Goal: Task Accomplishment & Management: Manage account settings

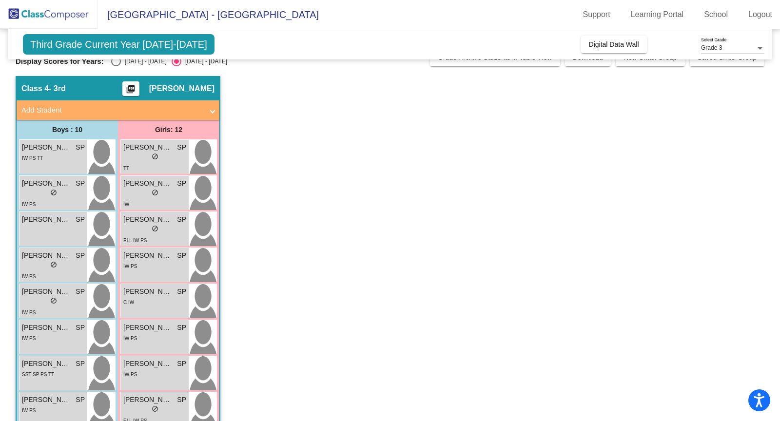
scroll to position [13, 0]
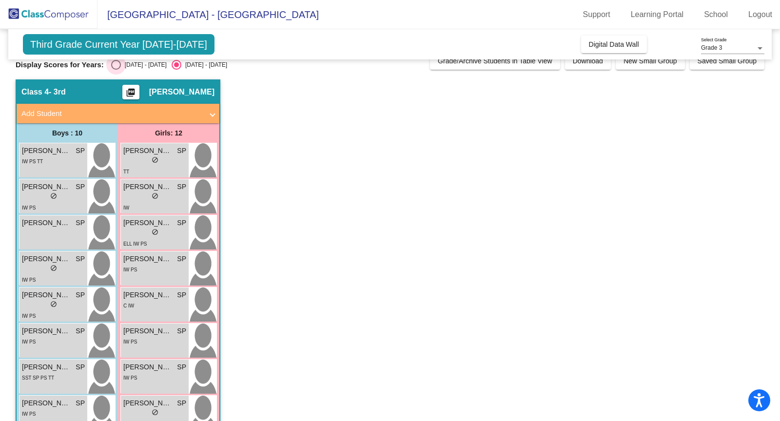
click at [115, 65] on div "Select an option" at bounding box center [116, 65] width 10 height 10
click at [116, 70] on input "[DATE] - [DATE]" at bounding box center [116, 70] width 0 height 0
radio input "true"
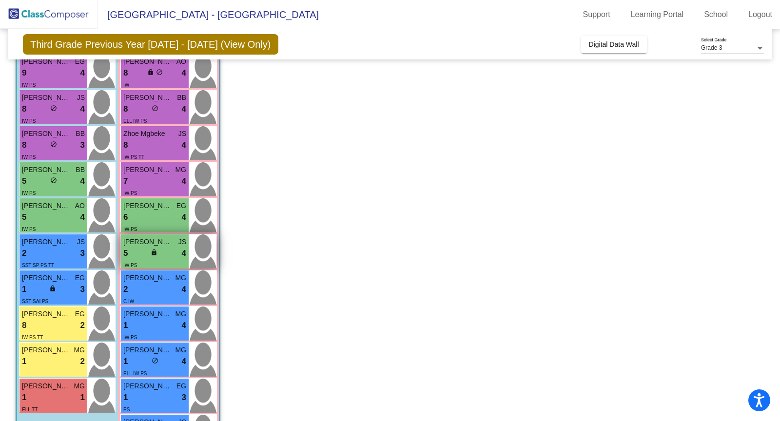
scroll to position [100, 0]
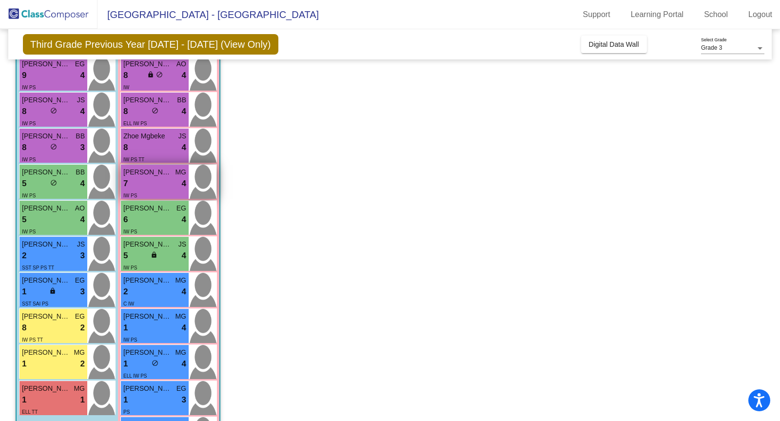
click at [161, 184] on div "7 lock do_not_disturb_alt 4" at bounding box center [154, 183] width 63 height 13
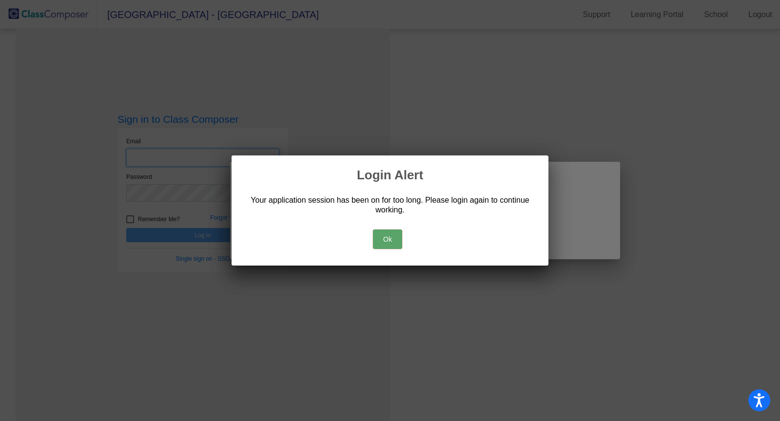
type input "[PERSON_NAME][EMAIL_ADDRESS][PERSON_NAME][DOMAIN_NAME]"
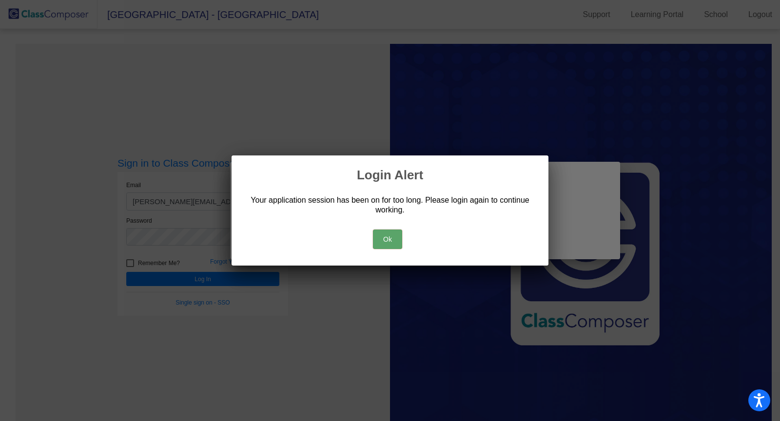
click at [379, 244] on button "Ok" at bounding box center [387, 239] width 29 height 19
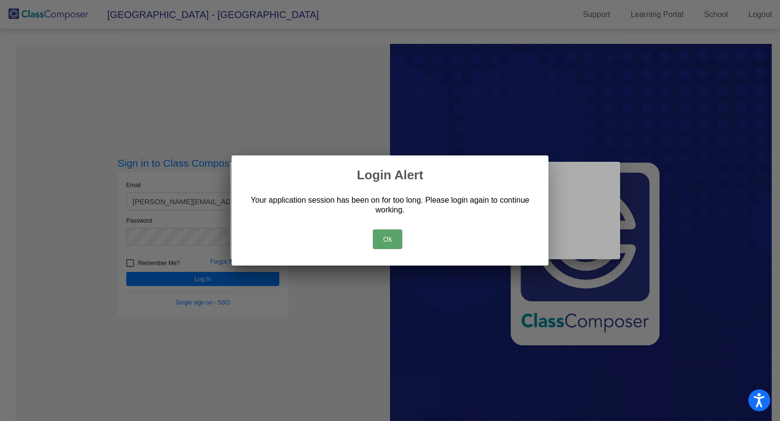
click at [387, 235] on button "Ok" at bounding box center [387, 239] width 29 height 19
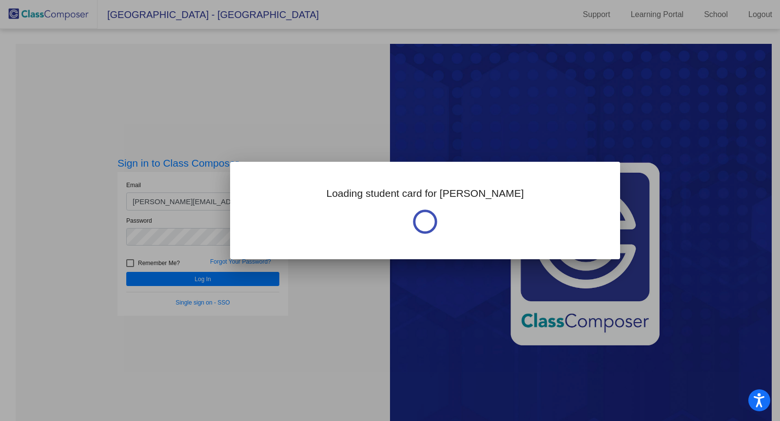
click at [243, 280] on div at bounding box center [390, 210] width 780 height 421
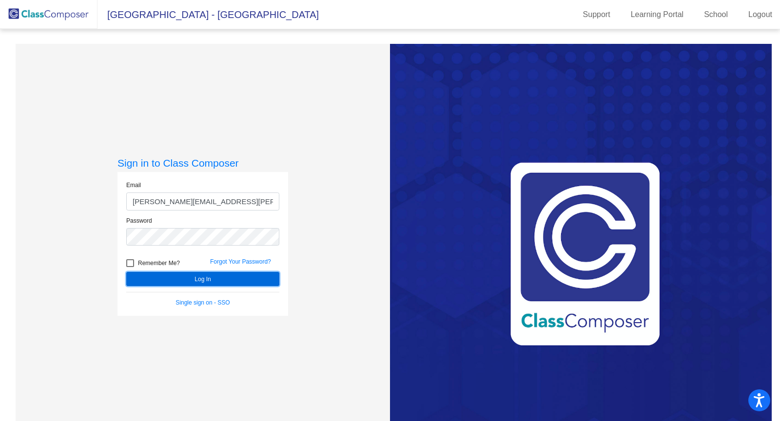
click at [243, 280] on button "Log In" at bounding box center [202, 279] width 153 height 14
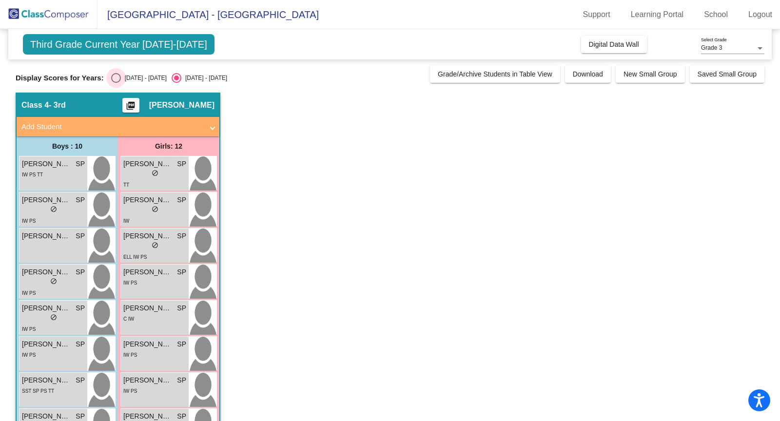
click at [115, 76] on div "Select an option" at bounding box center [116, 78] width 10 height 10
click at [116, 83] on input "[DATE] - [DATE]" at bounding box center [116, 83] width 0 height 0
radio input "true"
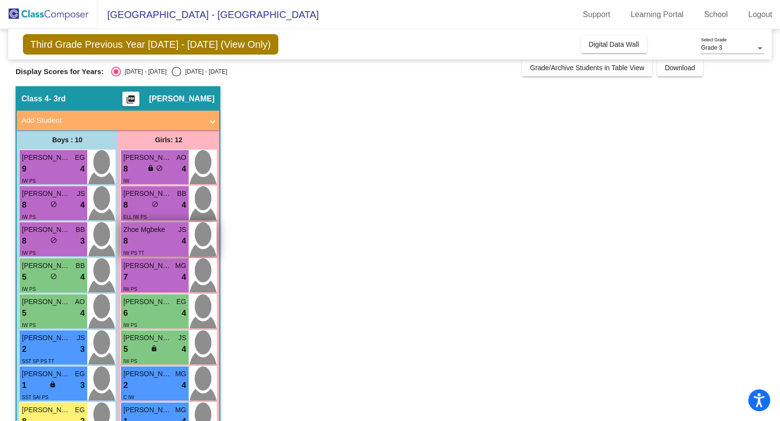
scroll to position [8, 0]
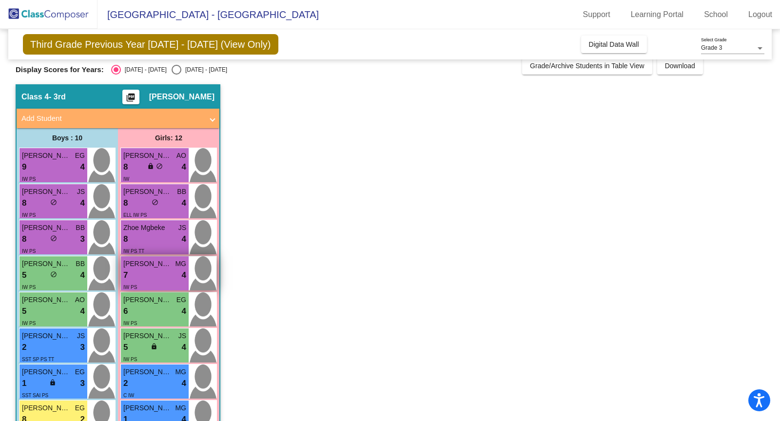
click at [156, 277] on div "7 lock do_not_disturb_alt 4" at bounding box center [154, 275] width 63 height 13
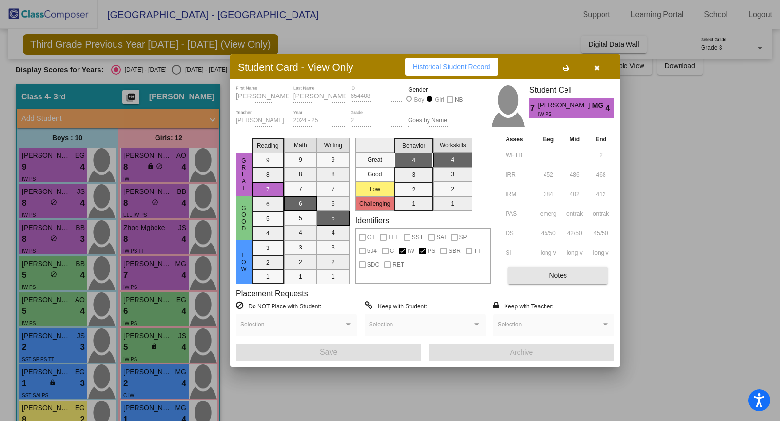
click at [544, 277] on button "Notes" at bounding box center [558, 276] width 100 height 18
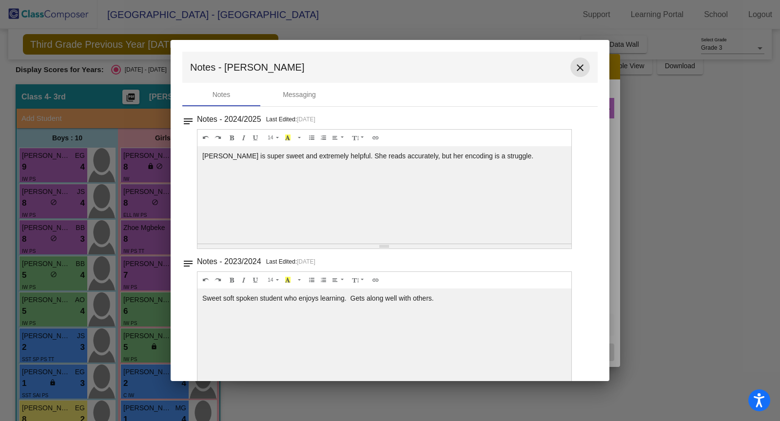
click at [577, 68] on mat-icon "close" at bounding box center [580, 68] width 12 height 12
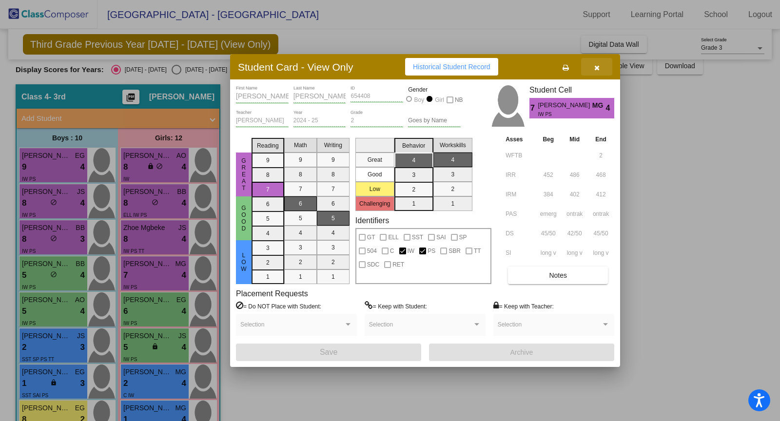
click at [596, 66] on icon "button" at bounding box center [596, 67] width 5 height 7
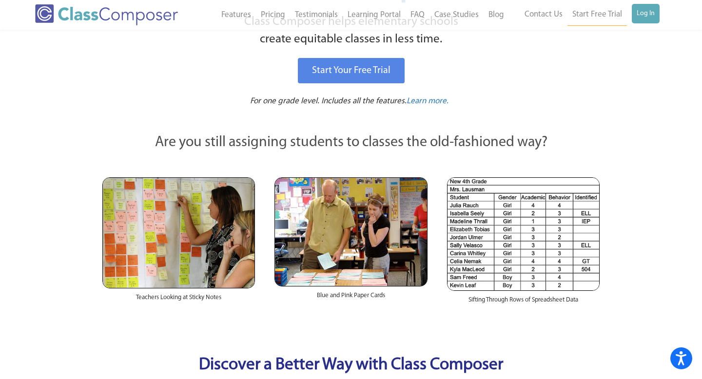
scroll to position [143, 0]
